Goal: Task Accomplishment & Management: Complete application form

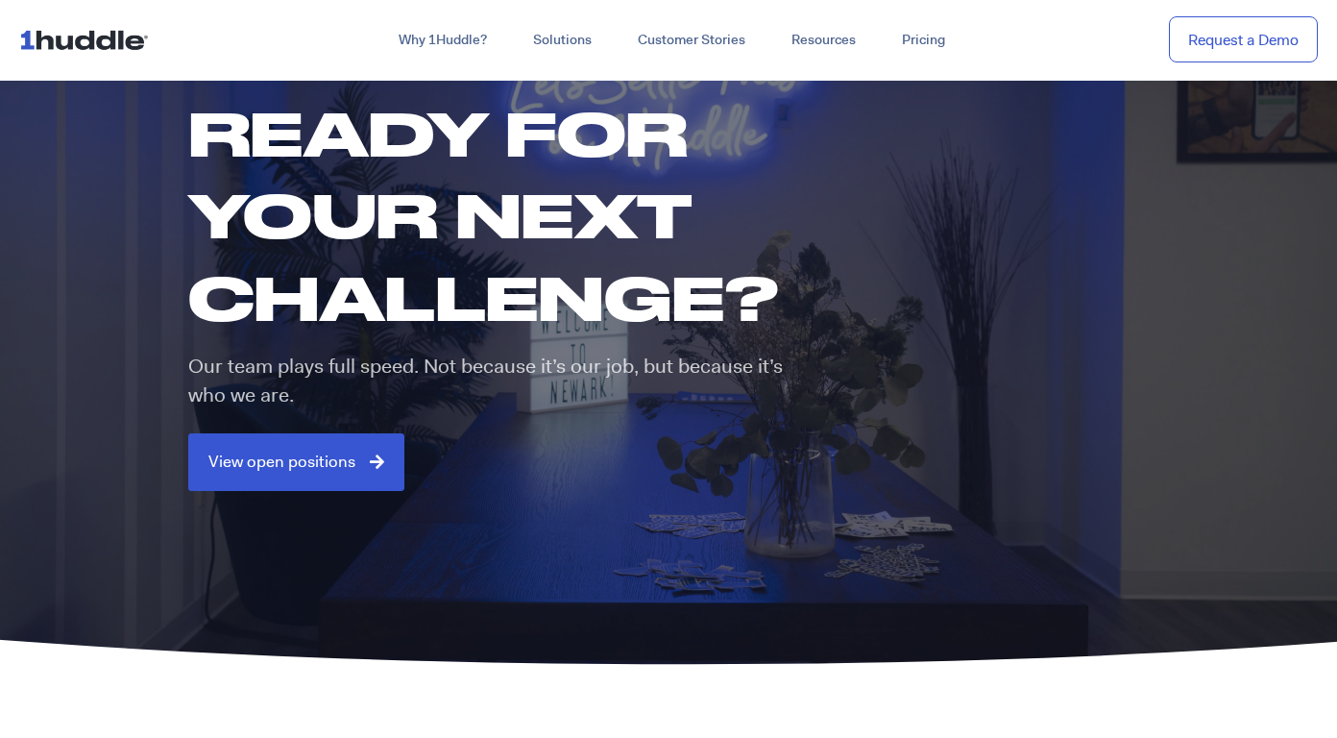
scroll to position [170, 0]
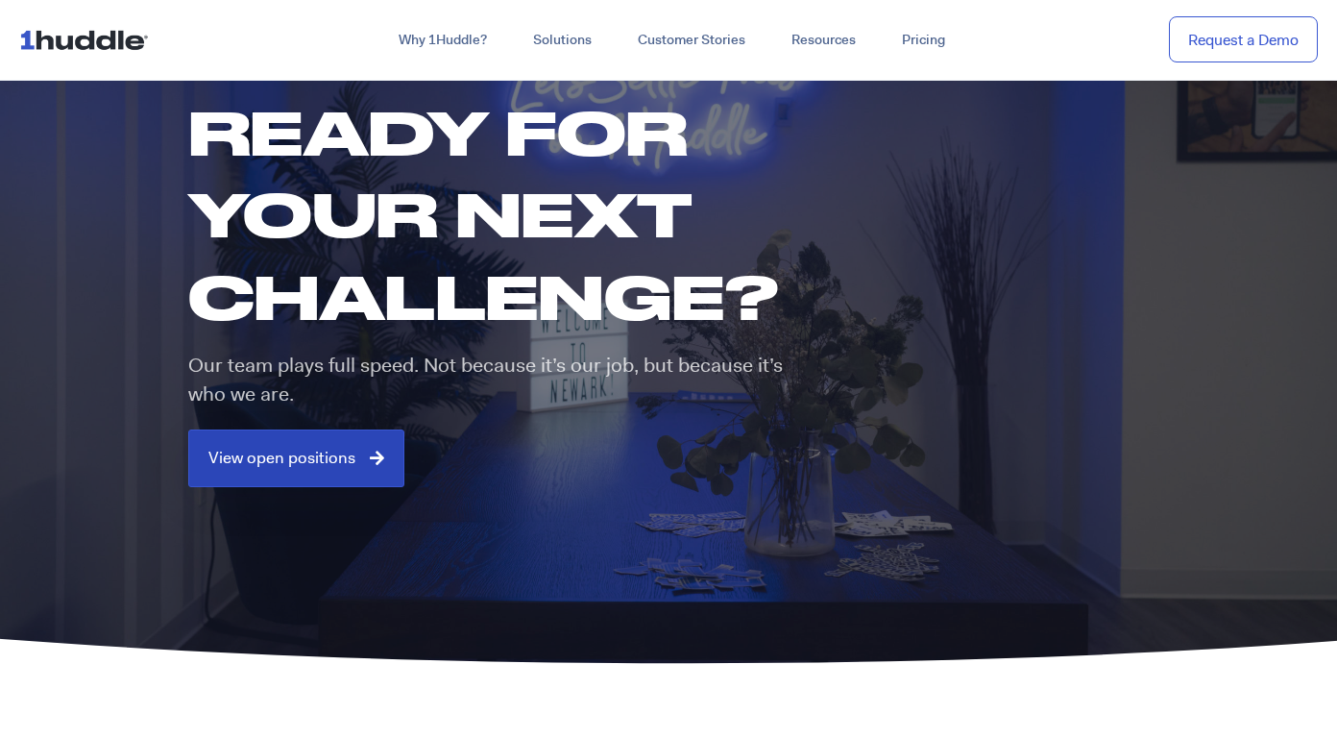
click at [339, 451] on span "View open positions" at bounding box center [281, 458] width 147 height 17
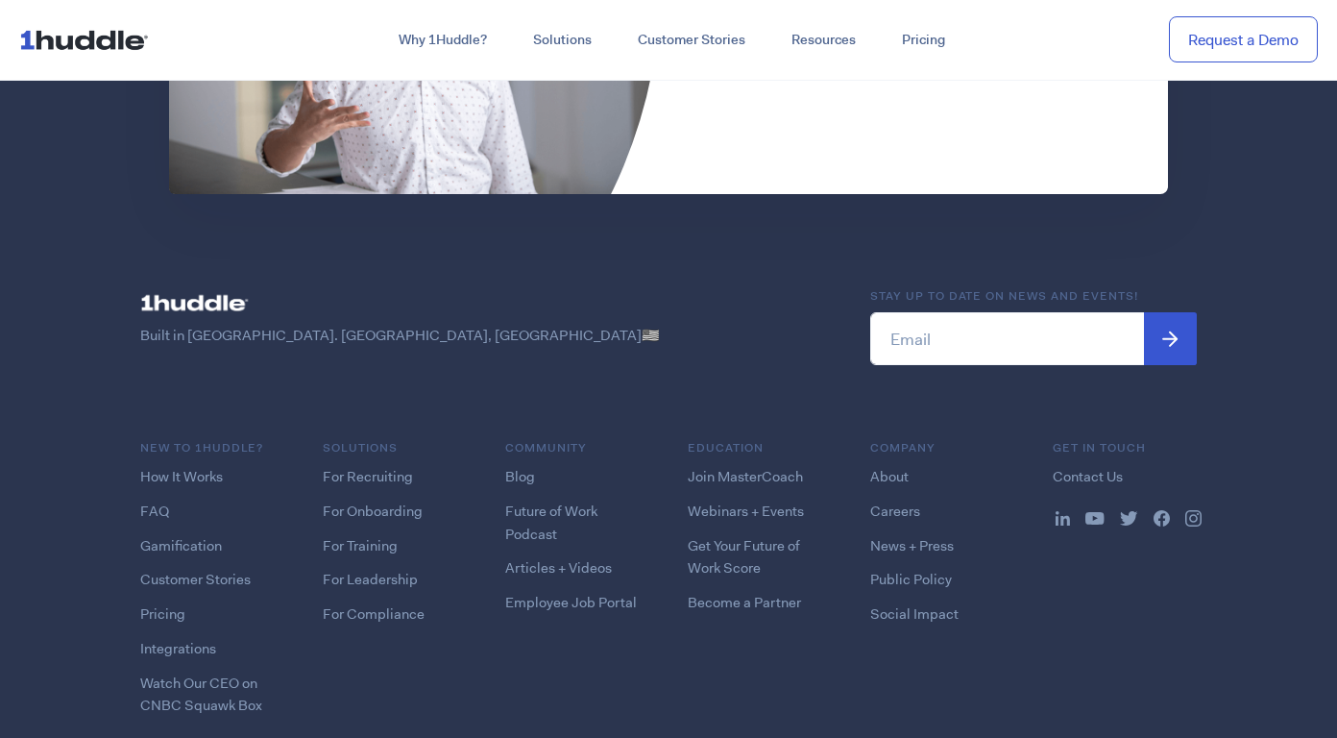
scroll to position [4821, 0]
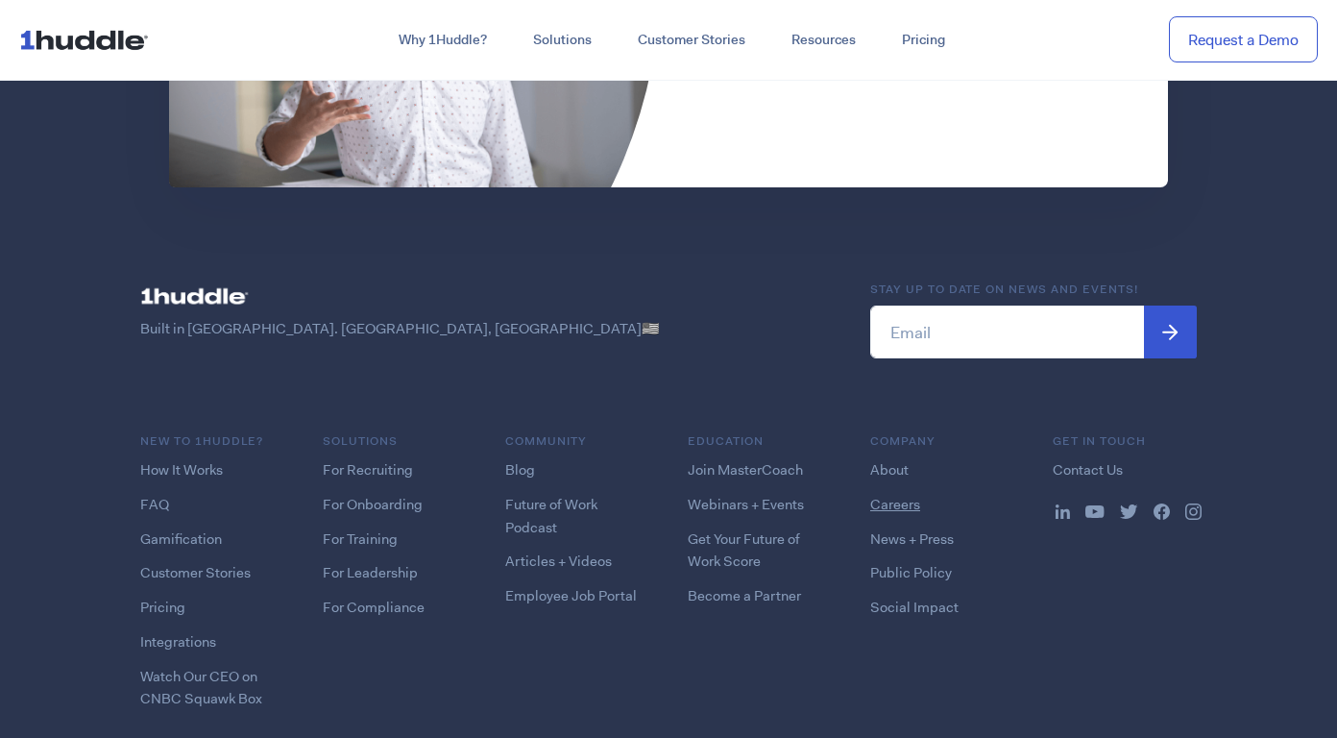
click at [912, 495] on link "Careers" at bounding box center [895, 504] width 50 height 19
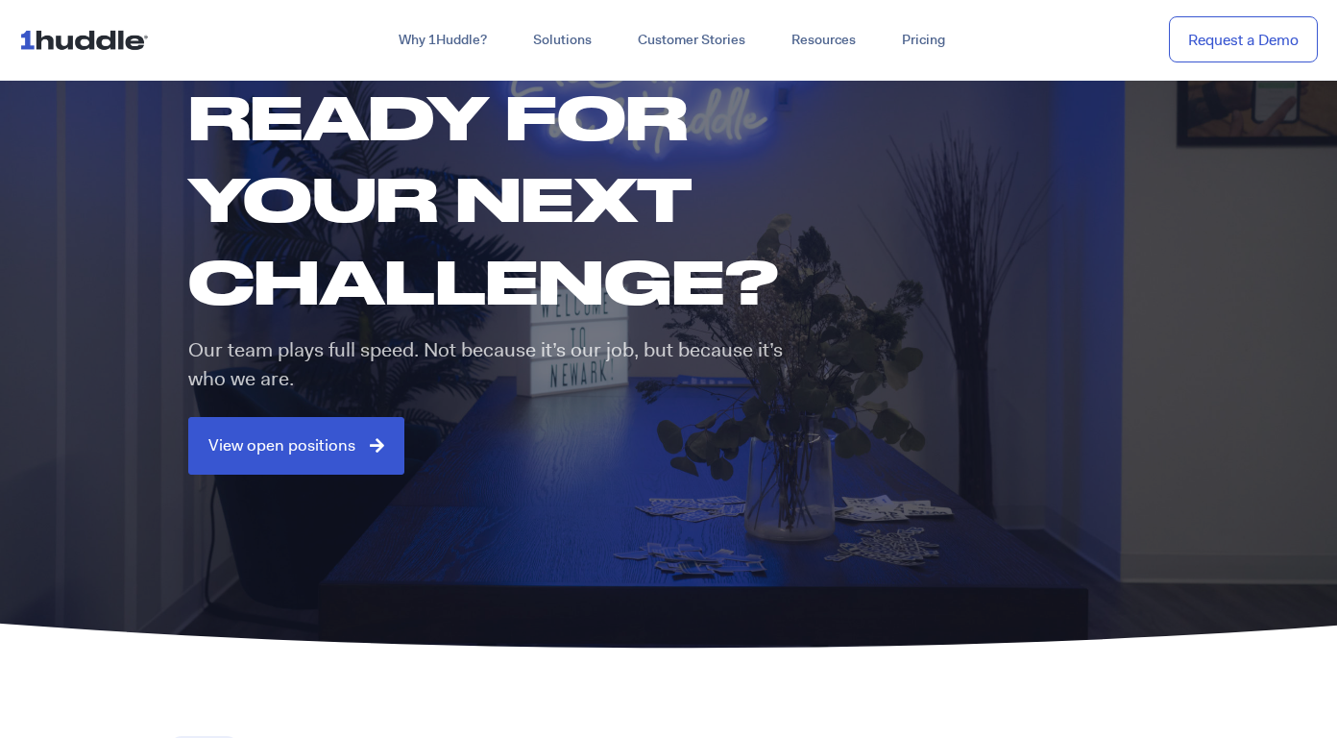
scroll to position [186, 0]
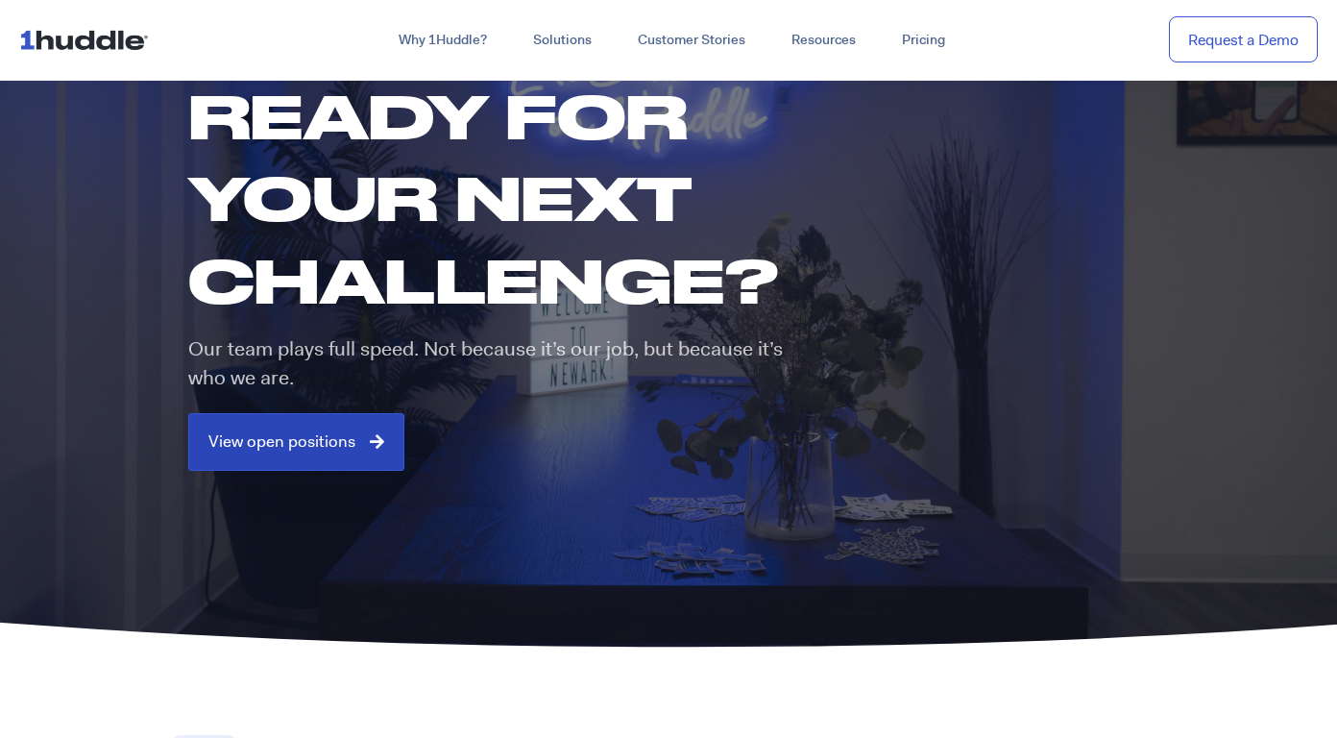
click at [309, 446] on span "View open positions" at bounding box center [281, 441] width 147 height 17
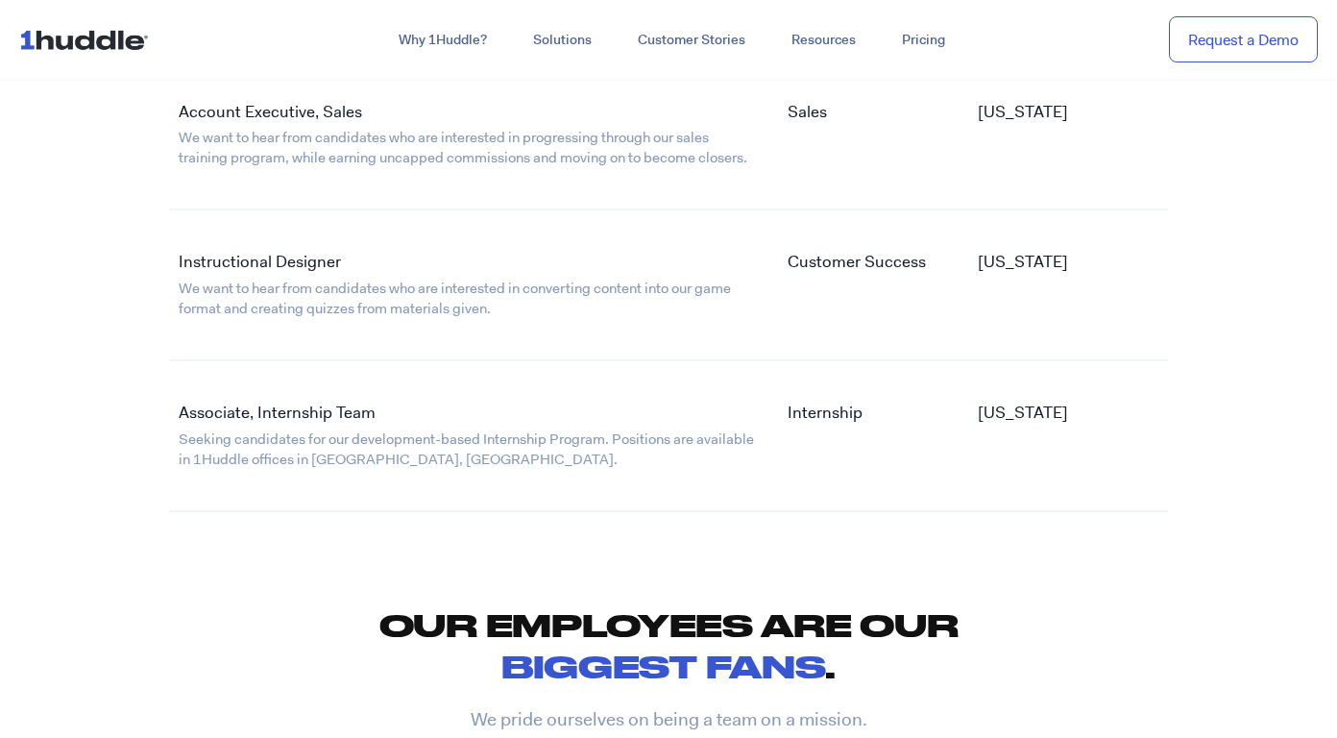
scroll to position [3912, 0]
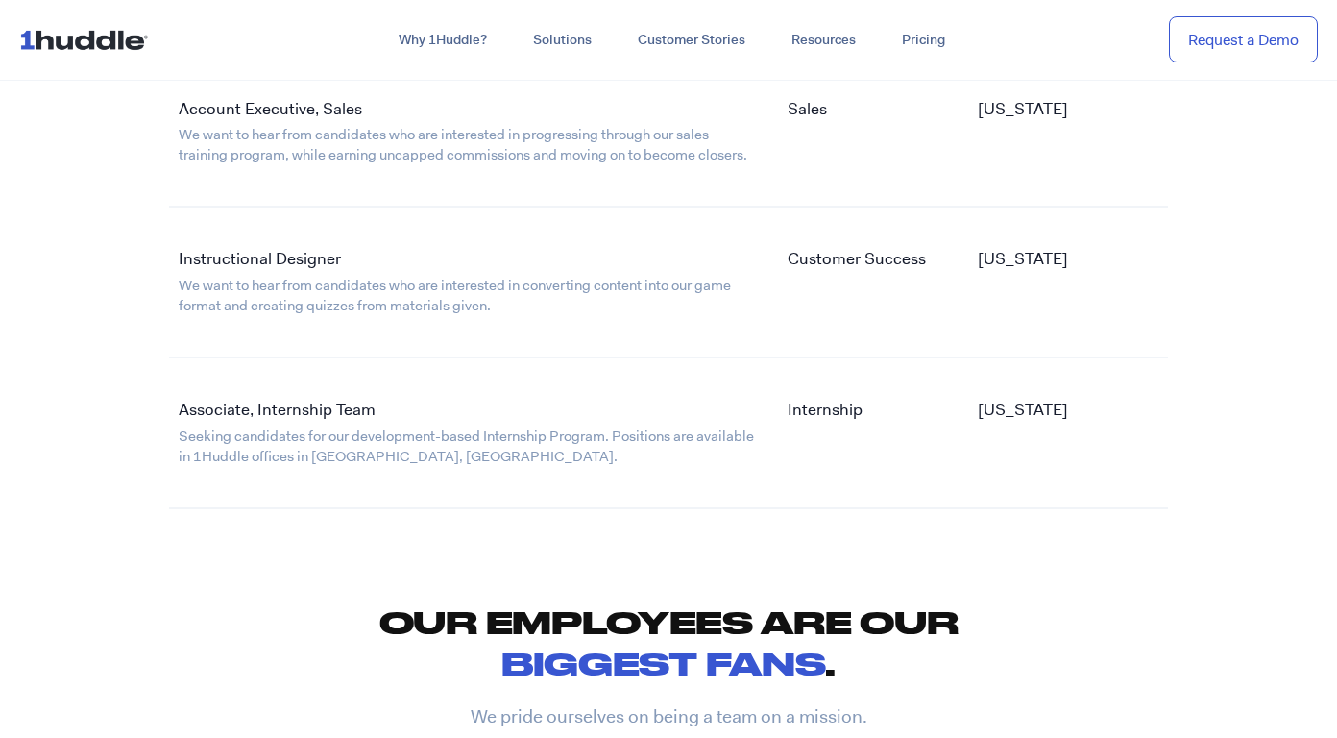
click at [278, 399] on link "Associate, Internship Team" at bounding box center [277, 409] width 197 height 21
